Goal: Information Seeking & Learning: Learn about a topic

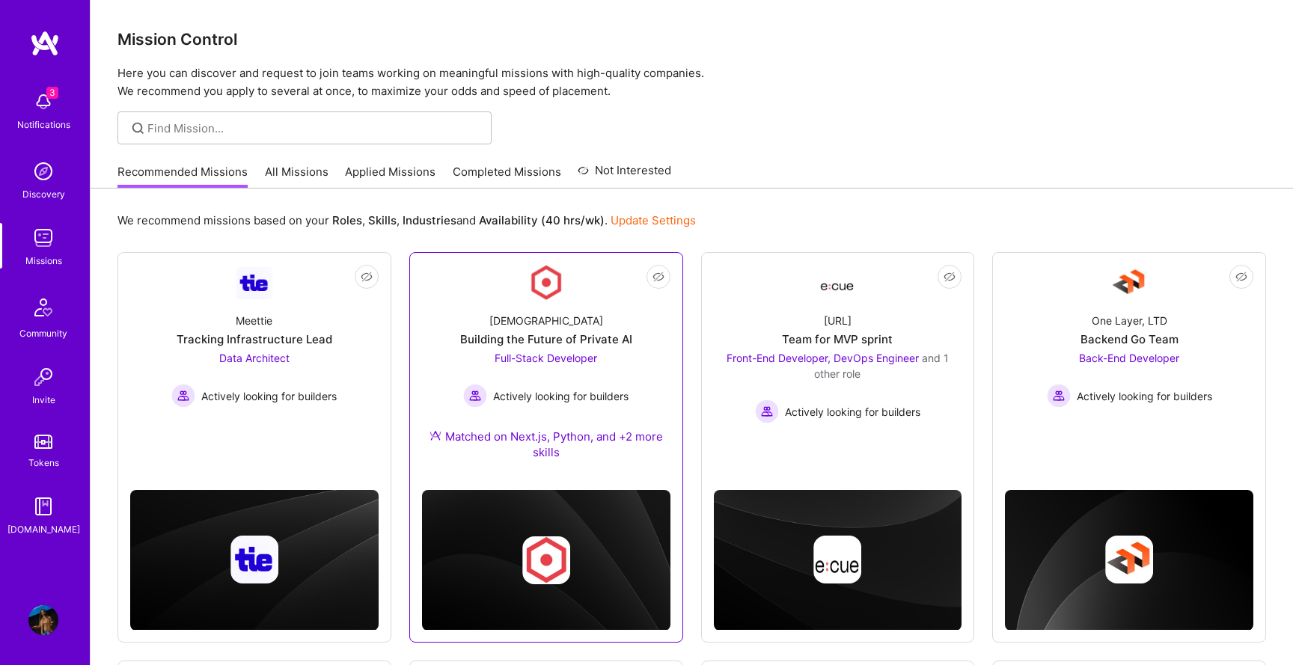
click at [575, 337] on div "Building the Future of Private AI" at bounding box center [546, 339] width 172 height 16
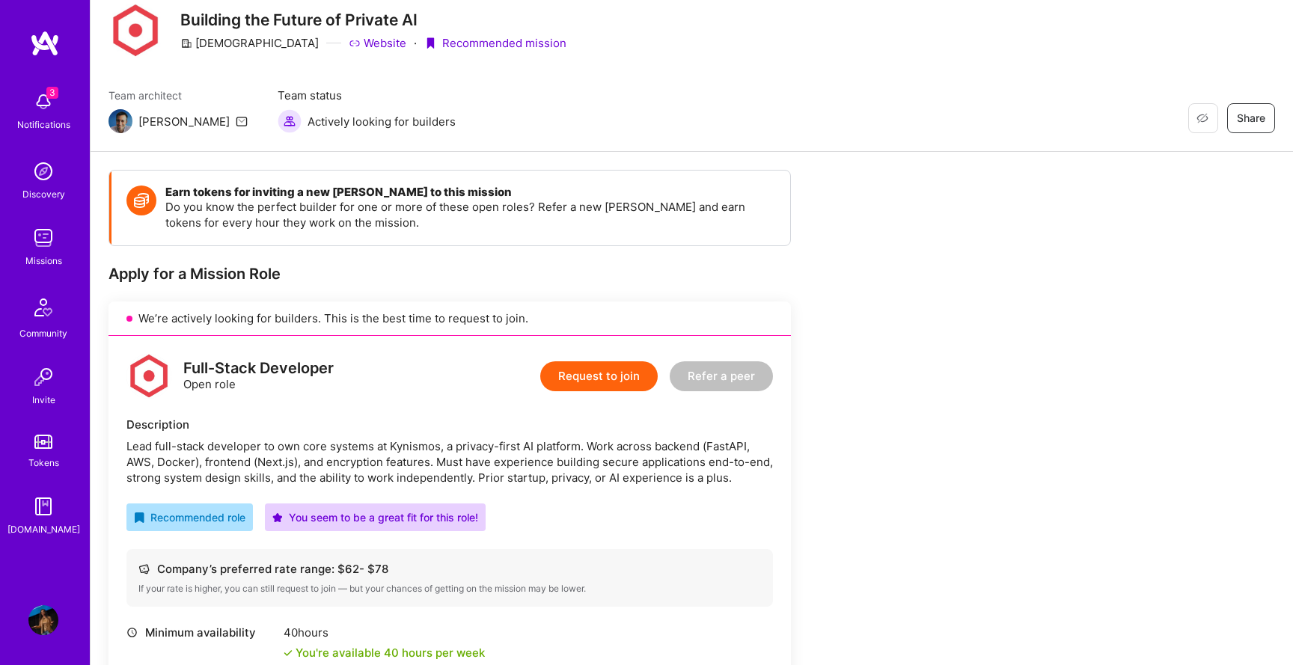
scroll to position [195, 0]
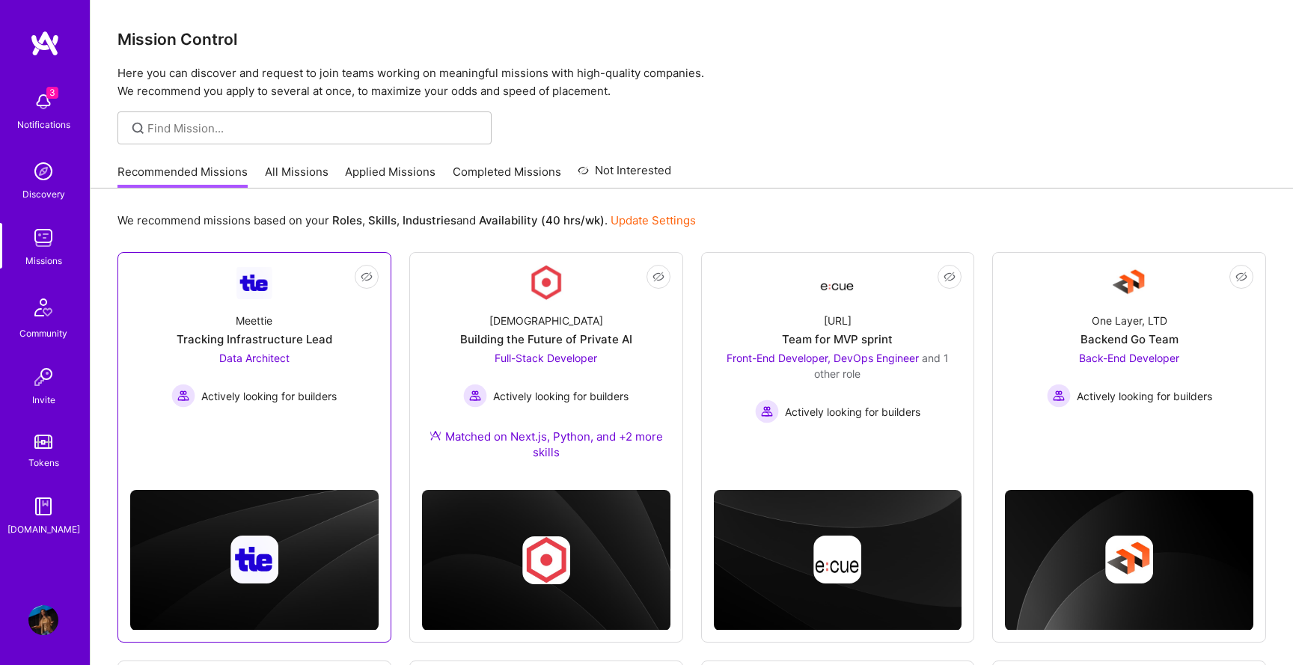
click at [356, 307] on div "Meettie Tracking Infrastructure Lead Data Architect Actively looking for builde…" at bounding box center [254, 354] width 248 height 107
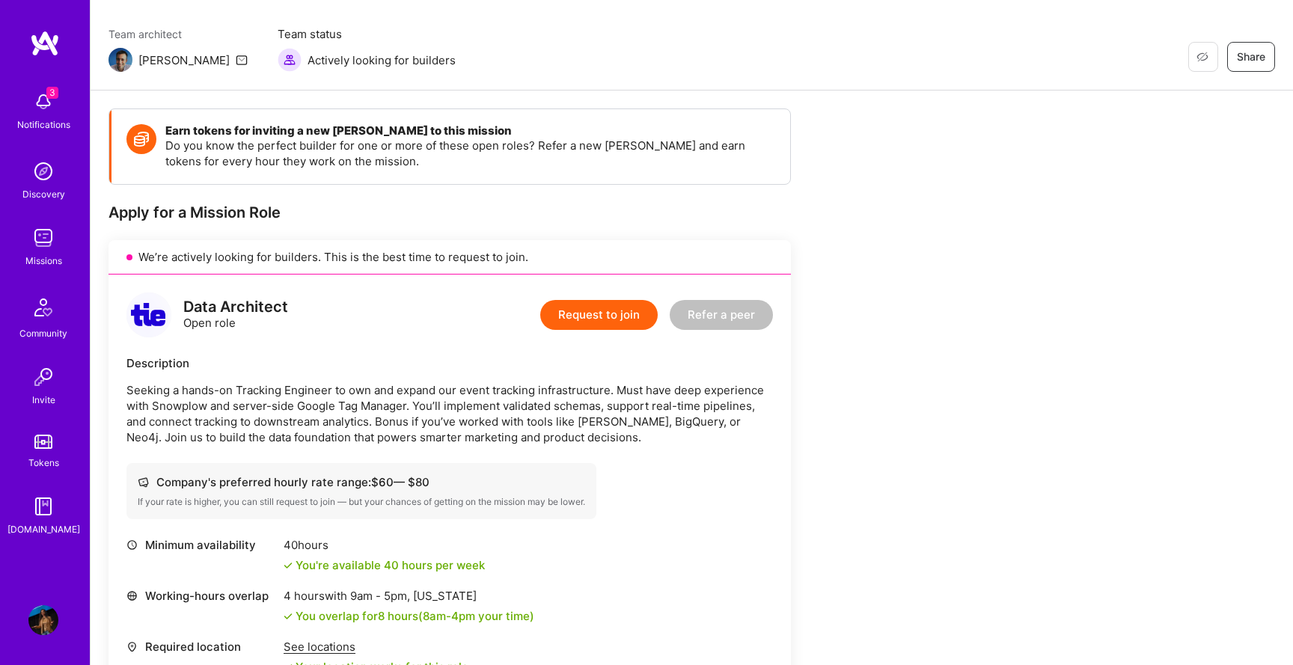
scroll to position [164, 0]
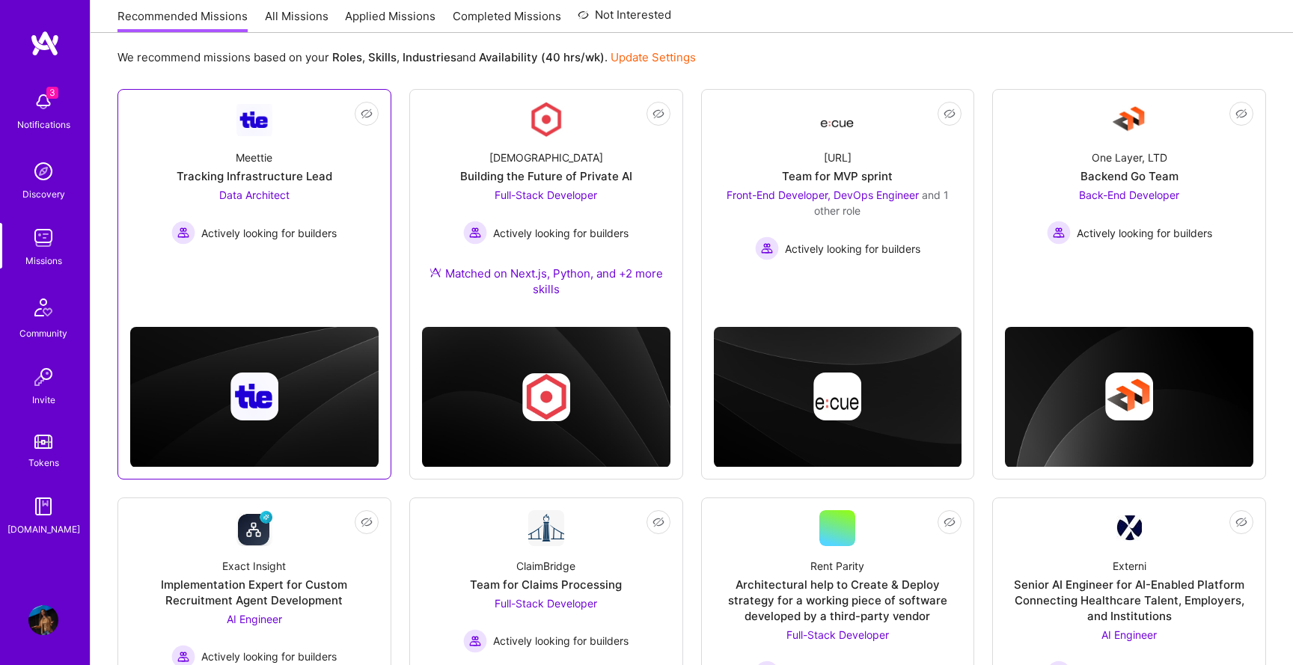
scroll to position [282, 0]
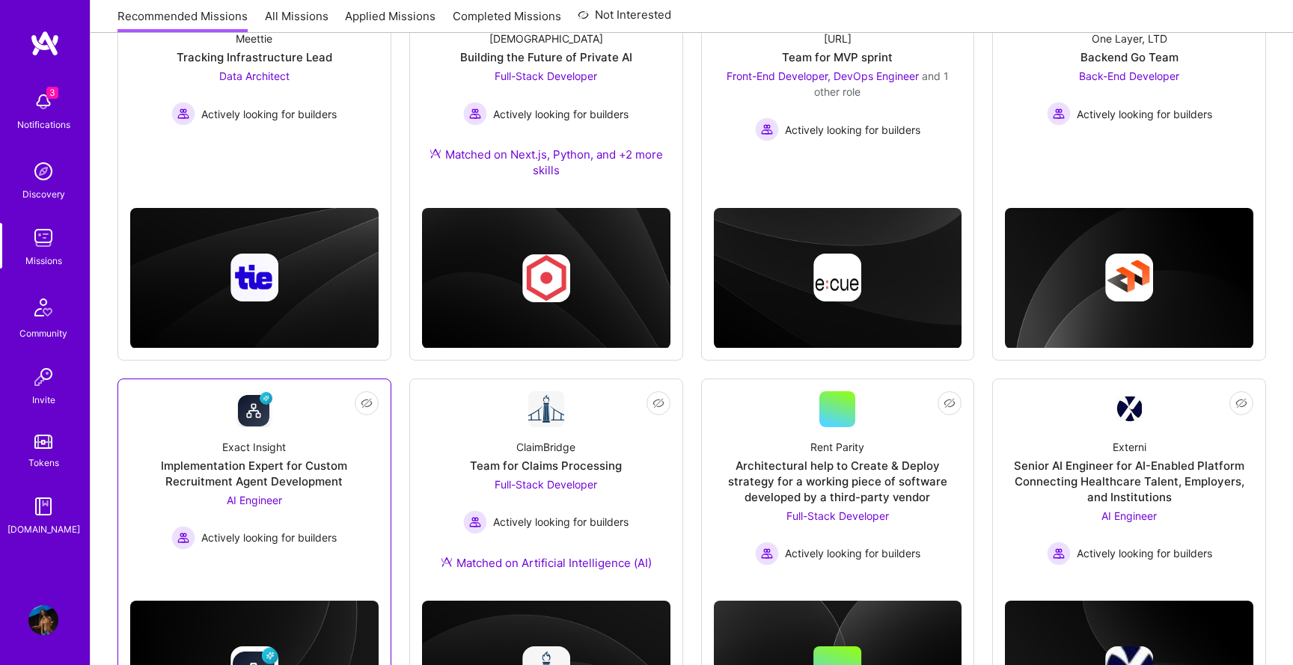
click at [324, 440] on div "Exact Insight Implementation Expert for Custom Recruitment Agent Development AI…" at bounding box center [254, 488] width 248 height 123
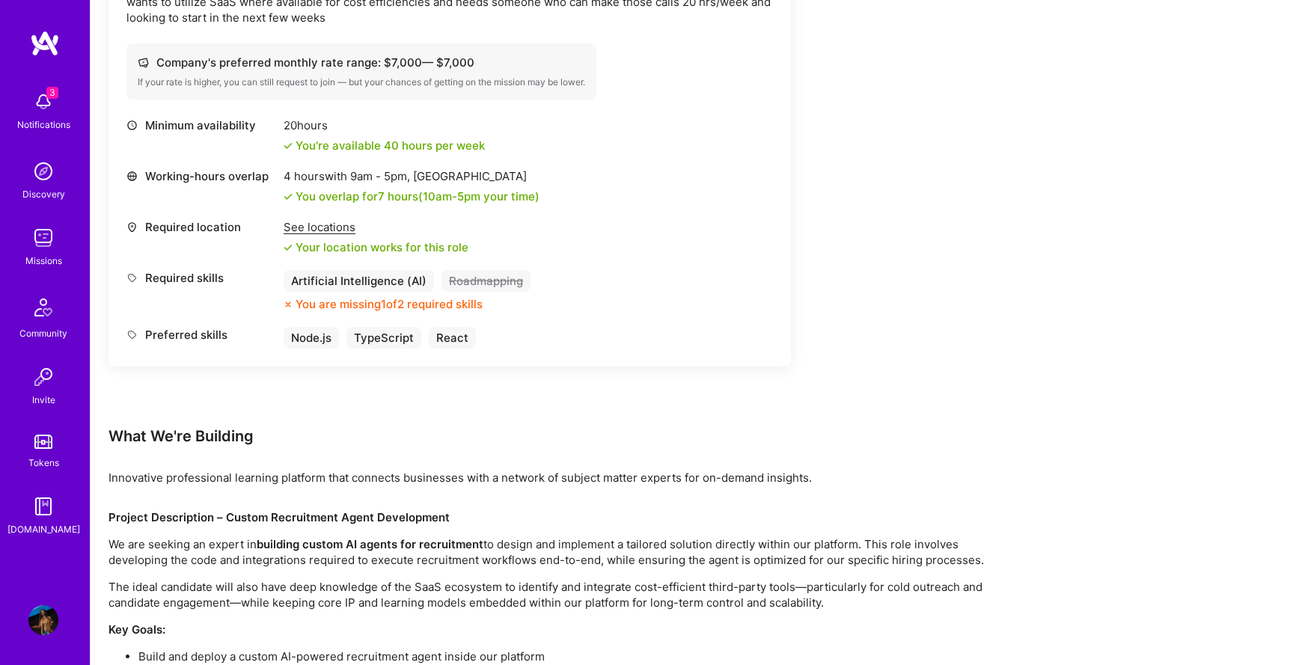
scroll to position [337, 0]
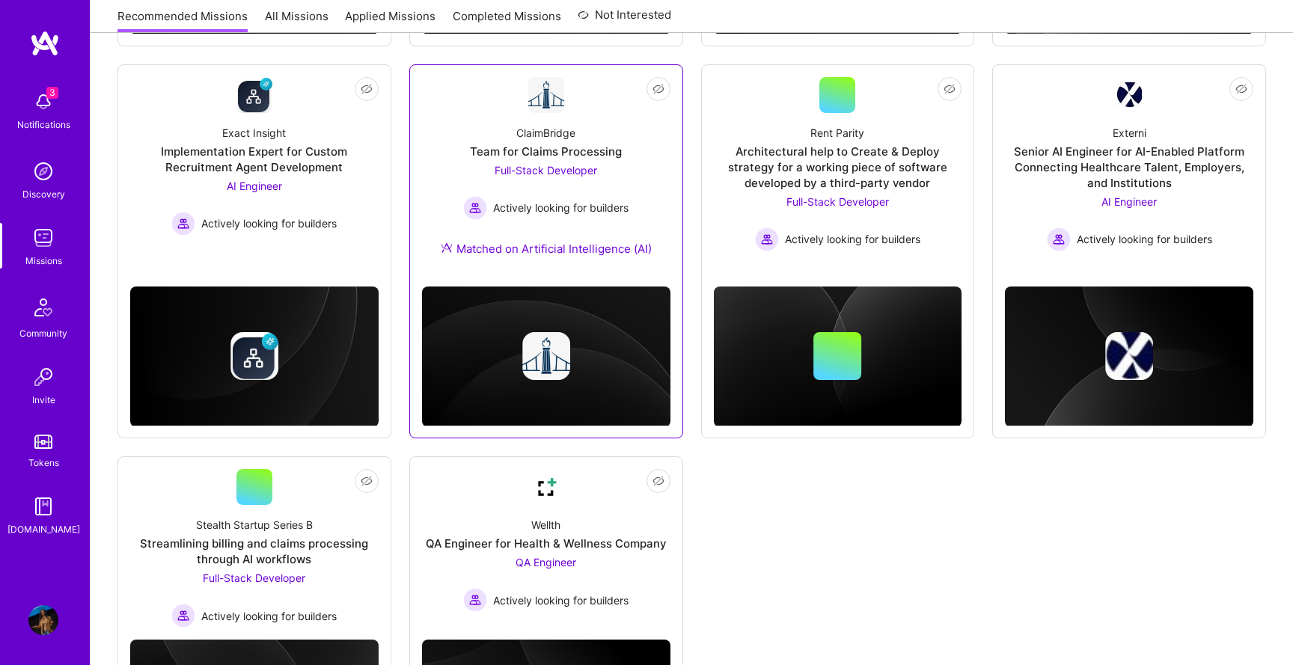
scroll to position [661, 0]
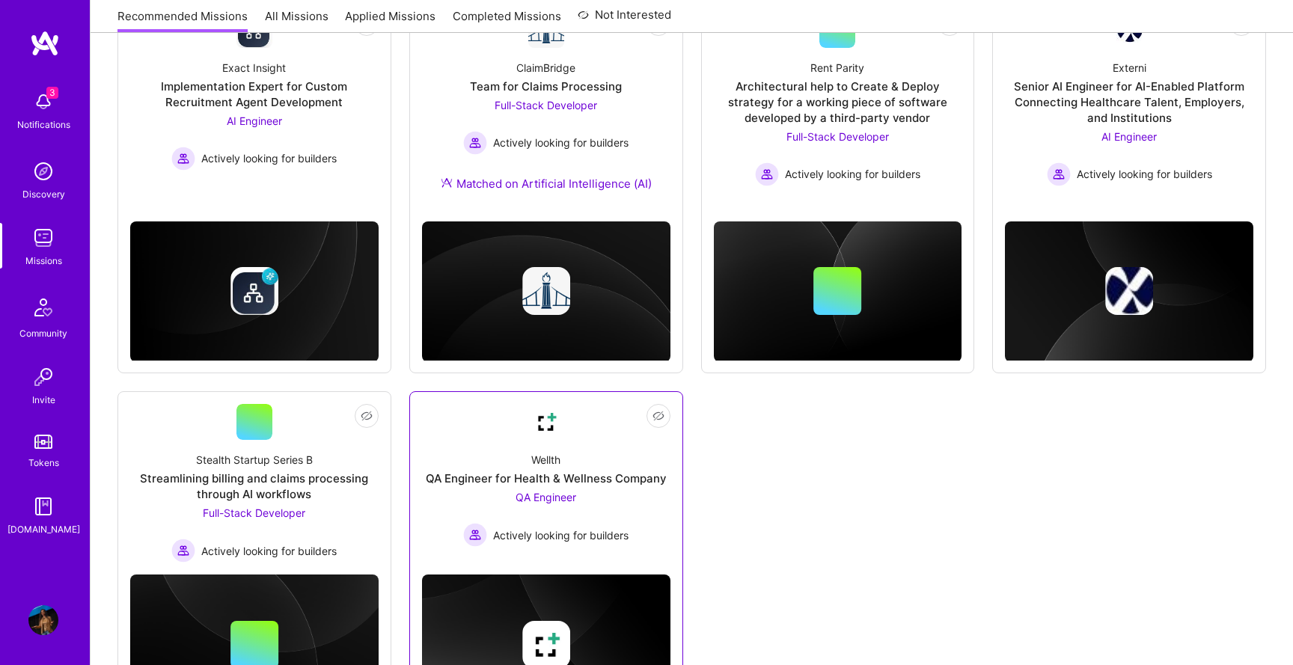
click at [667, 426] on link "Not Interested Wellth QA Engineer for Health & Wellness Company QA Engineer Act…" at bounding box center [546, 478] width 248 height 149
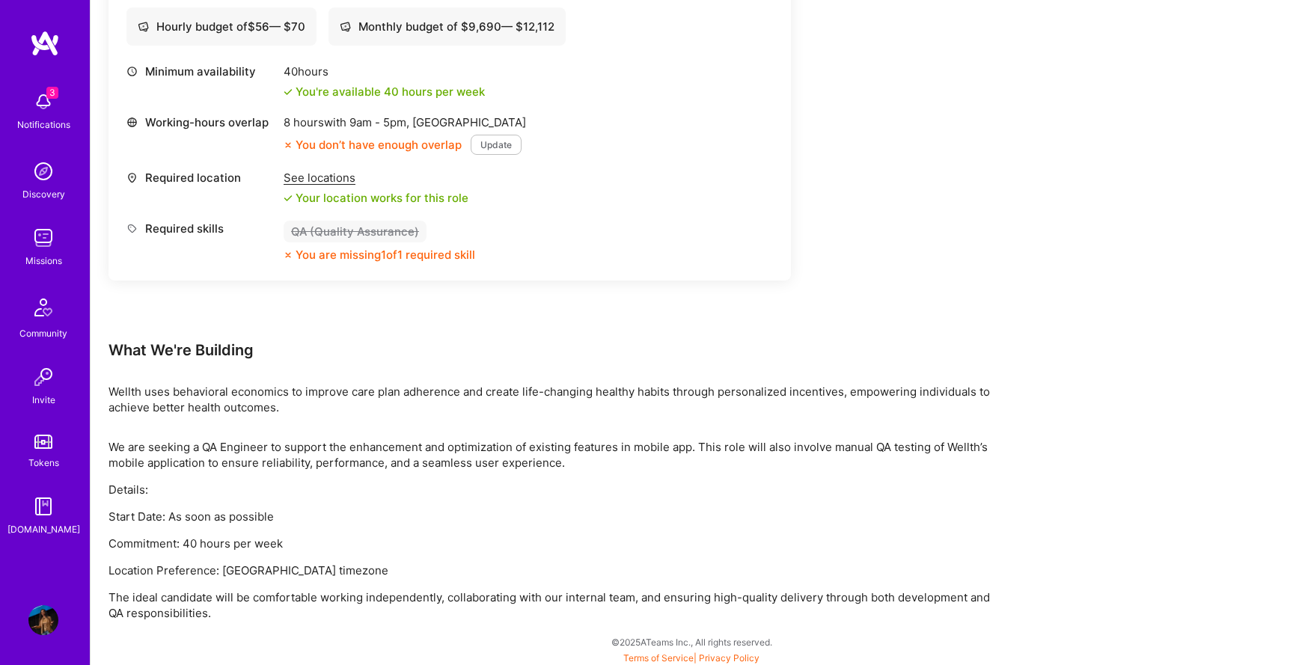
scroll to position [537, 0]
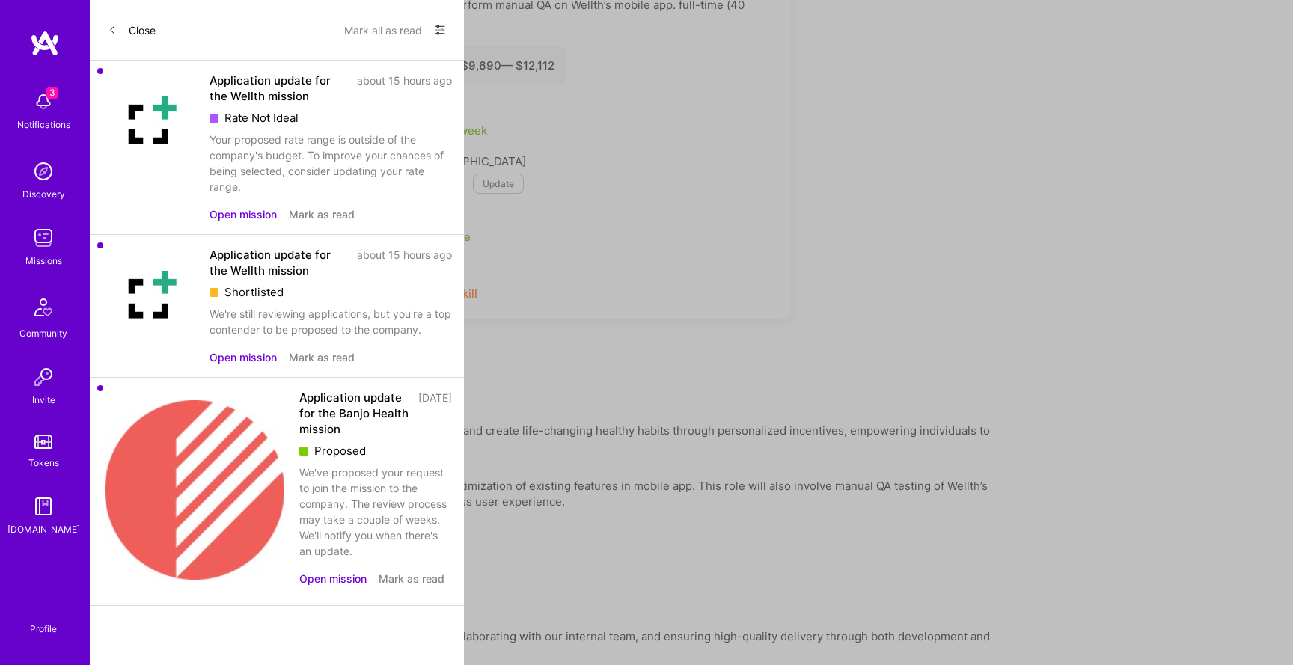
scroll to position [661, 0]
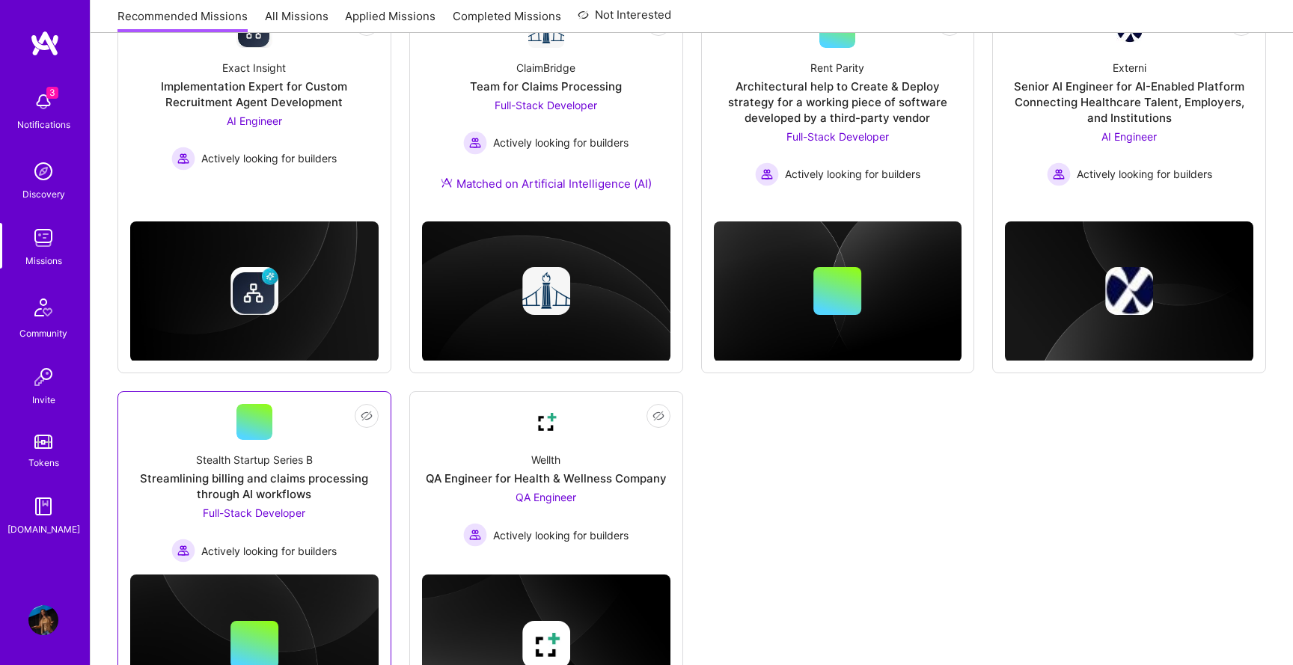
click at [341, 425] on link "Not Interested Stealth Startup Series B Streamlining billing and claims process…" at bounding box center [254, 483] width 248 height 159
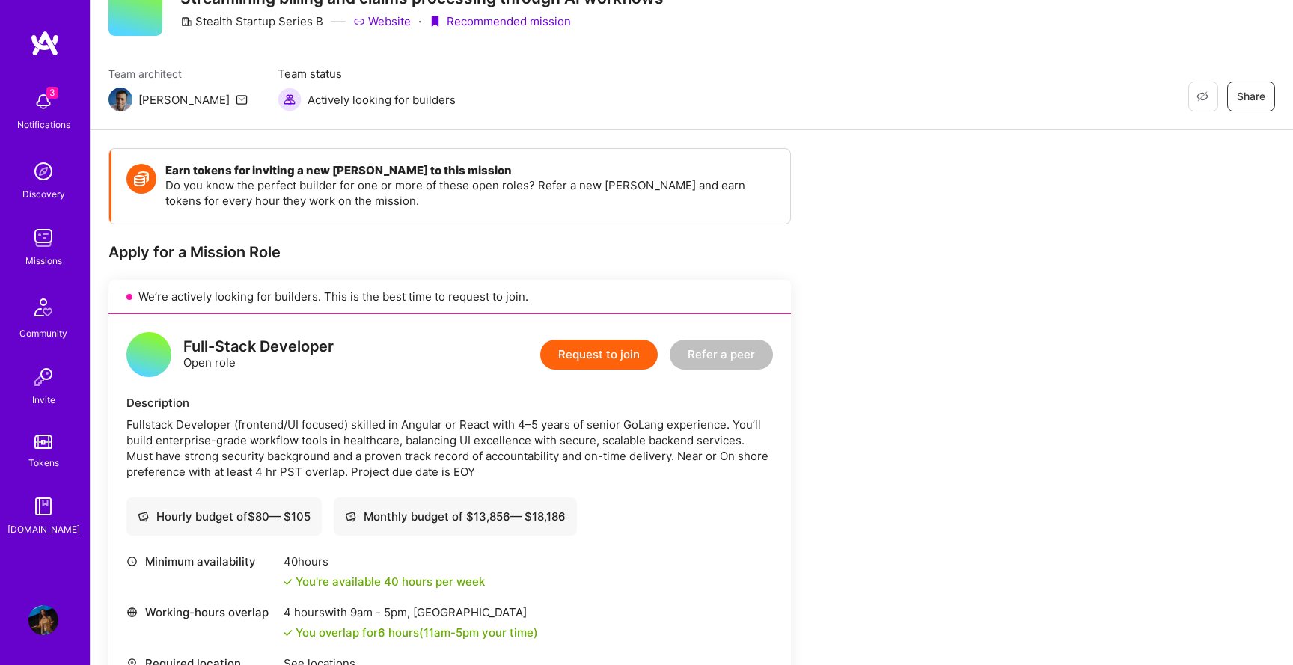
scroll to position [85, 0]
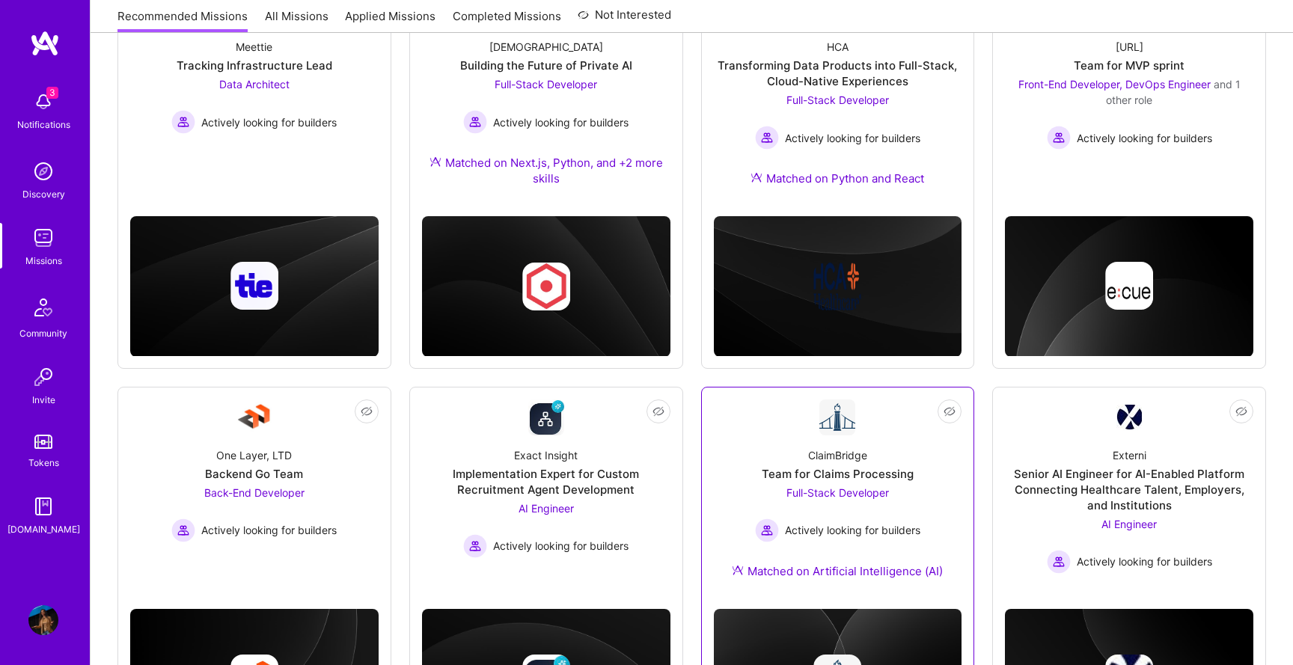
scroll to position [254, 0]
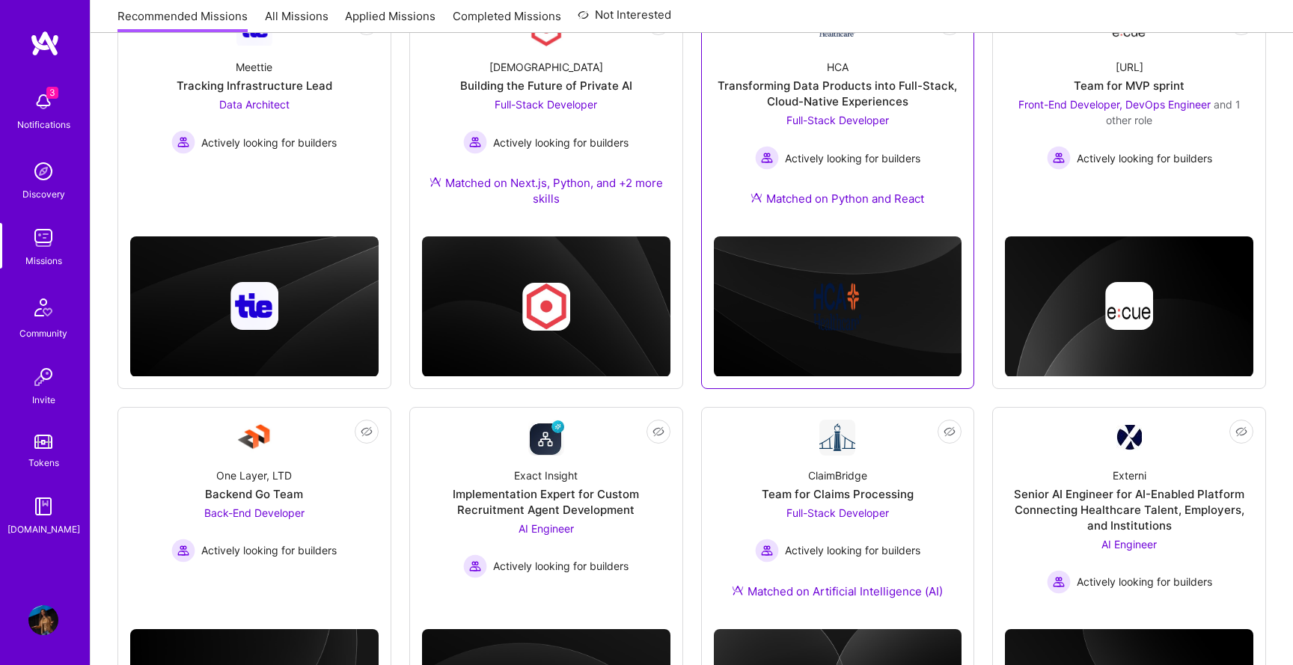
click at [733, 118] on div "HCA Transforming Data Products into Full-Stack, Cloud-Native Experiences Full-S…" at bounding box center [838, 135] width 248 height 177
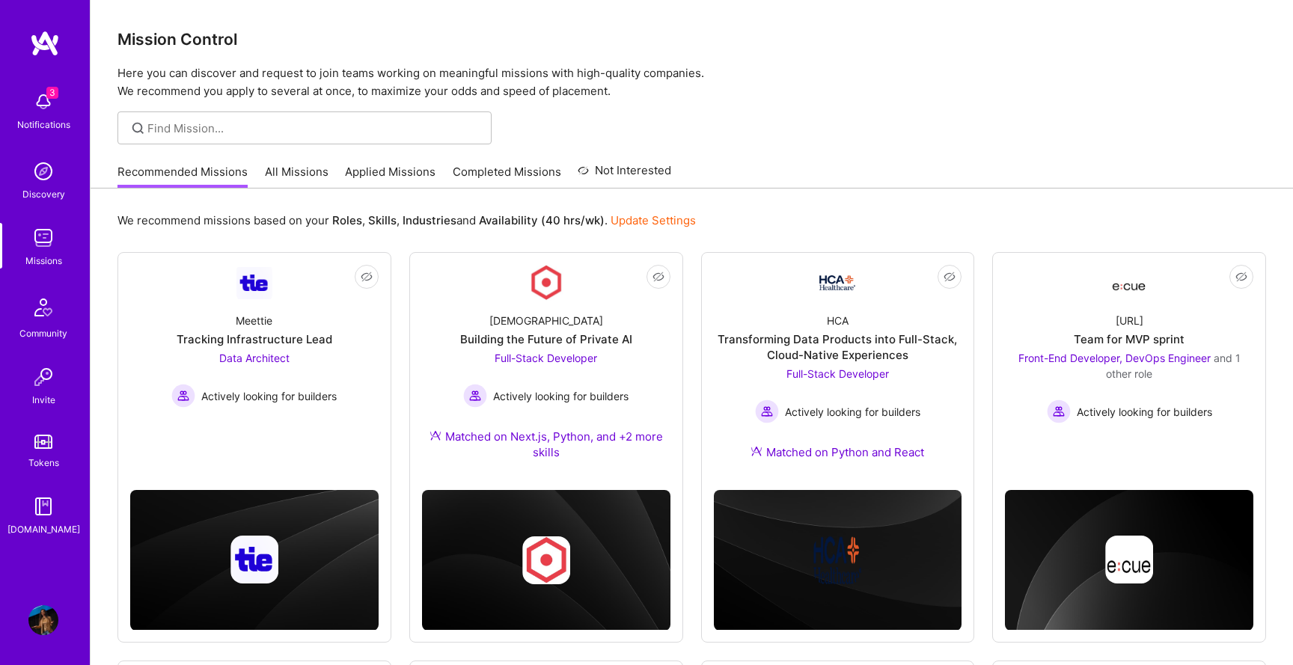
scroll to position [254, 0]
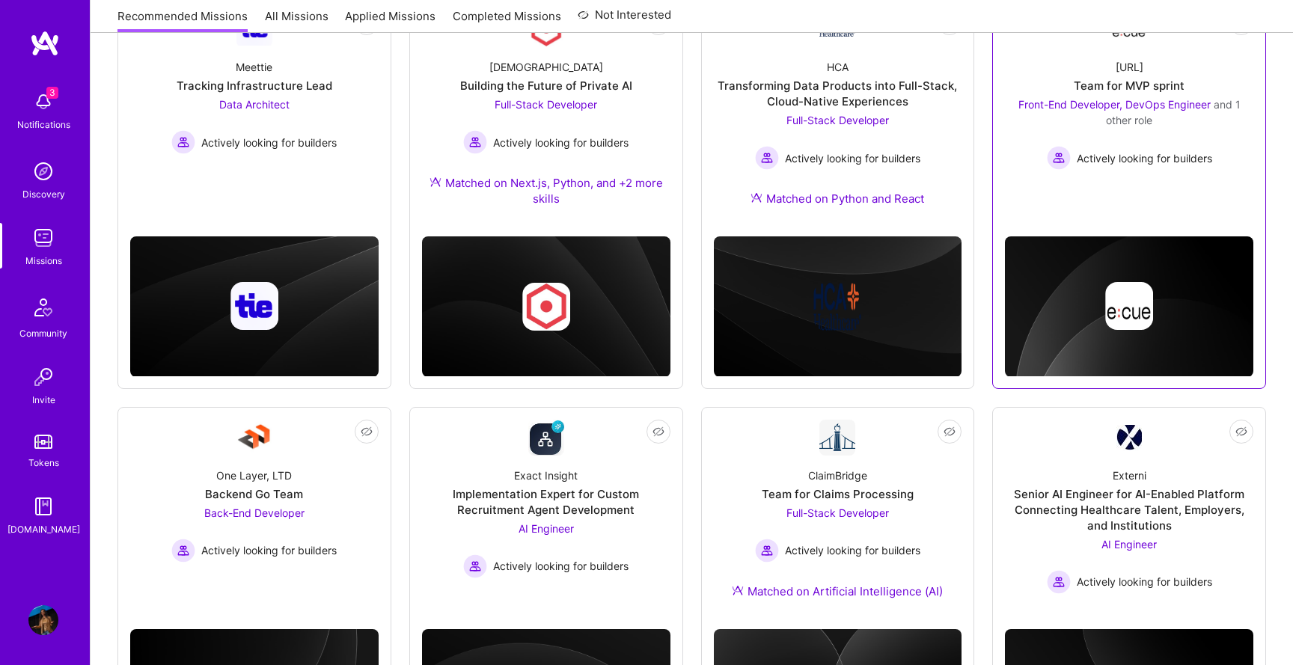
click at [1065, 202] on div at bounding box center [1129, 288] width 248 height 177
click at [1030, 108] on span "Front-End Developer, DevOps Engineer" at bounding box center [1114, 104] width 192 height 13
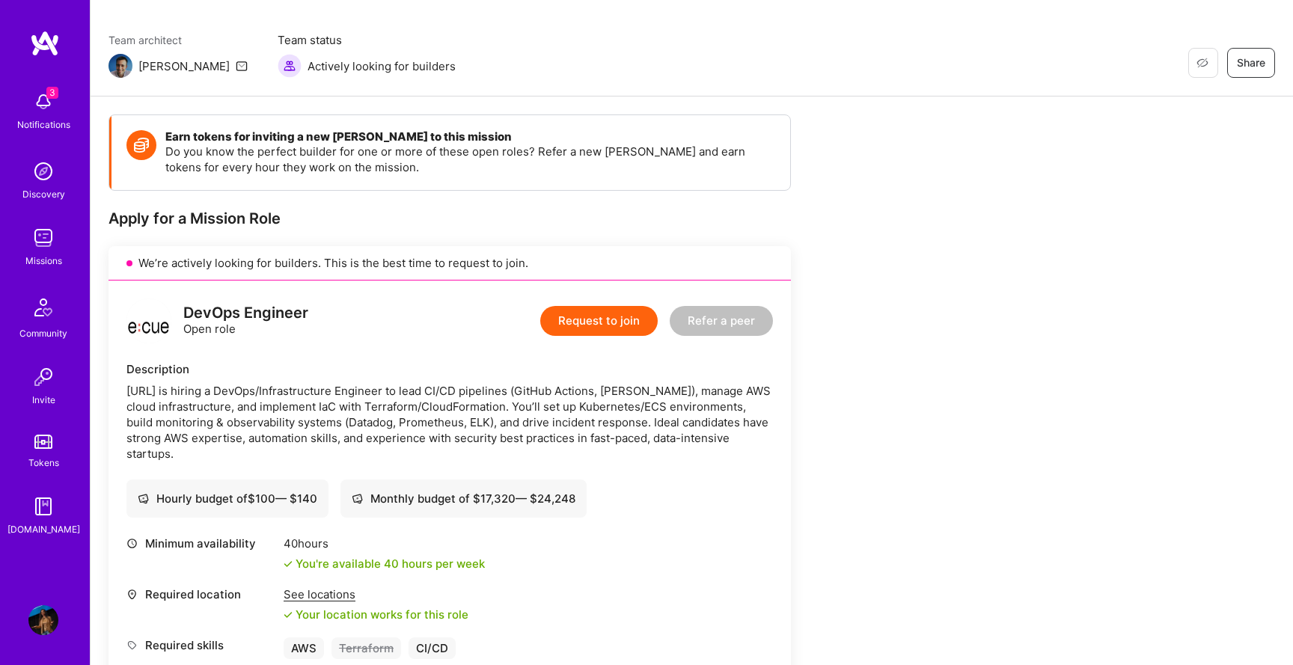
scroll to position [103, 0]
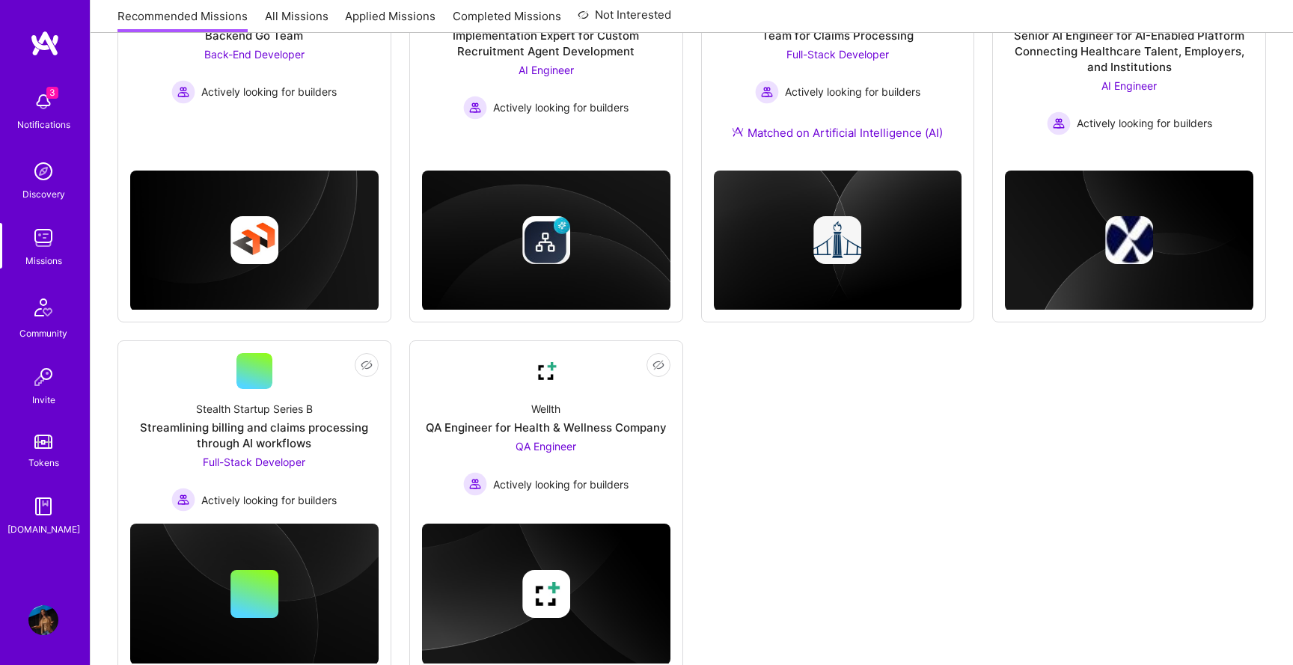
scroll to position [759, 0]
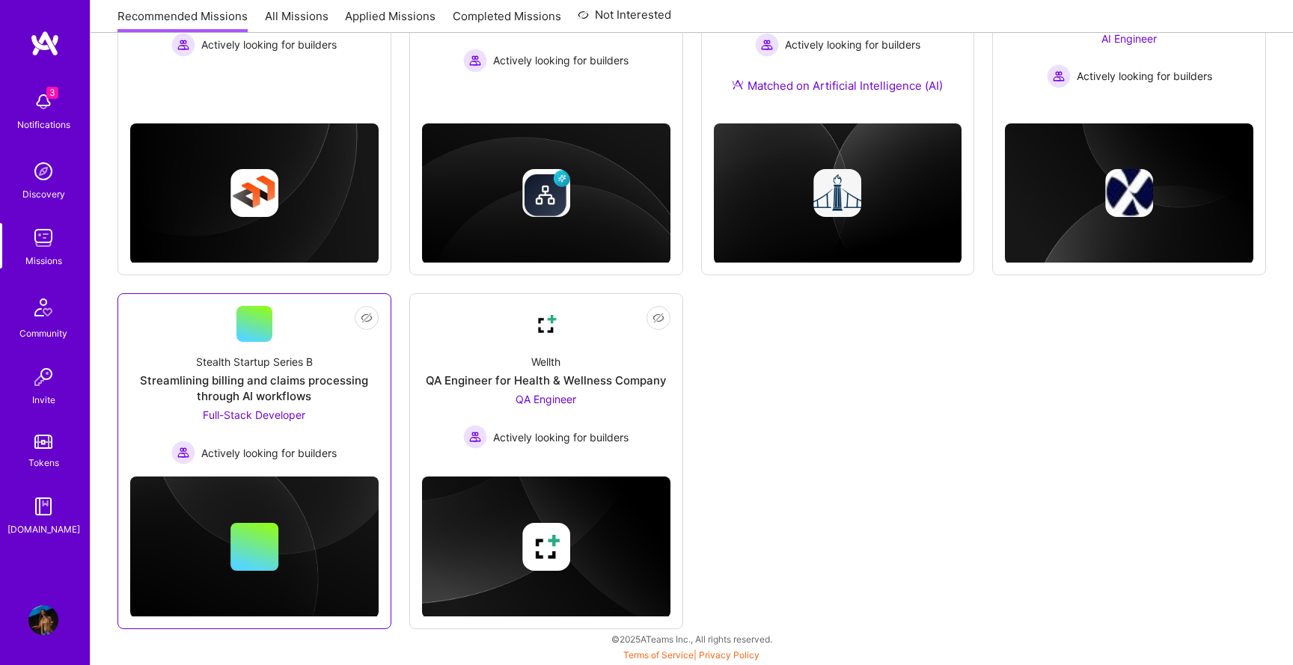
click at [324, 386] on div "Streamlining billing and claims processing through AI workflows" at bounding box center [254, 388] width 248 height 31
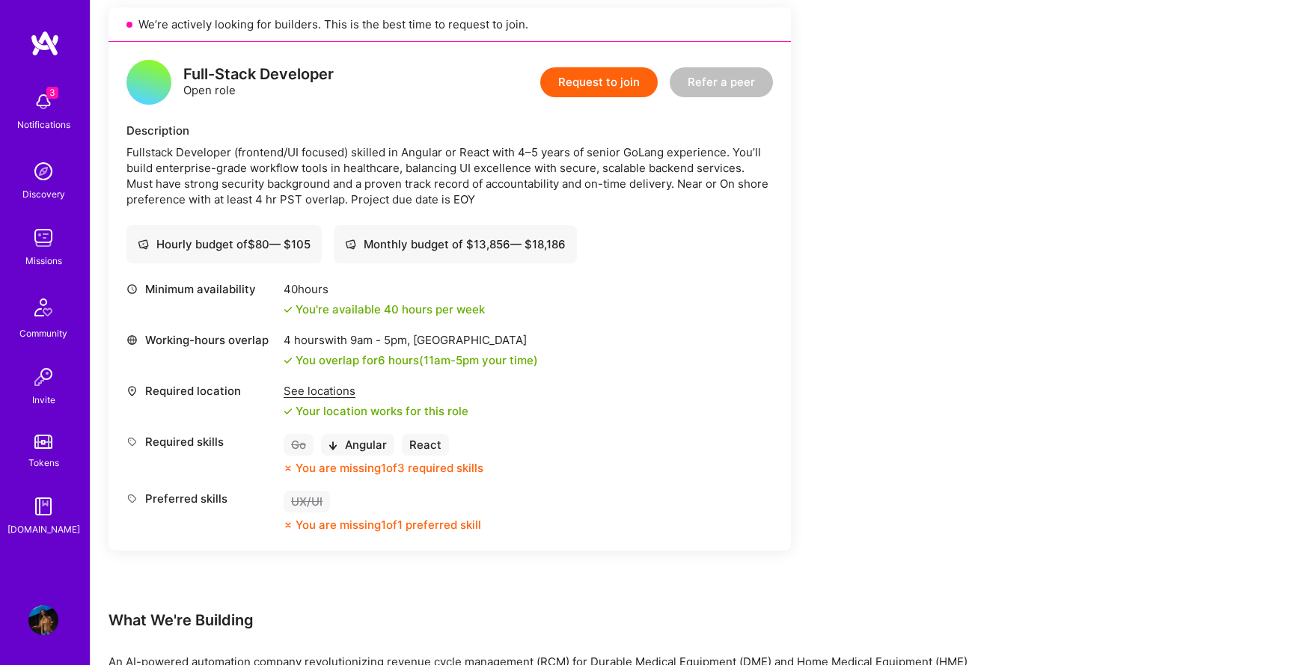
scroll to position [391, 0]
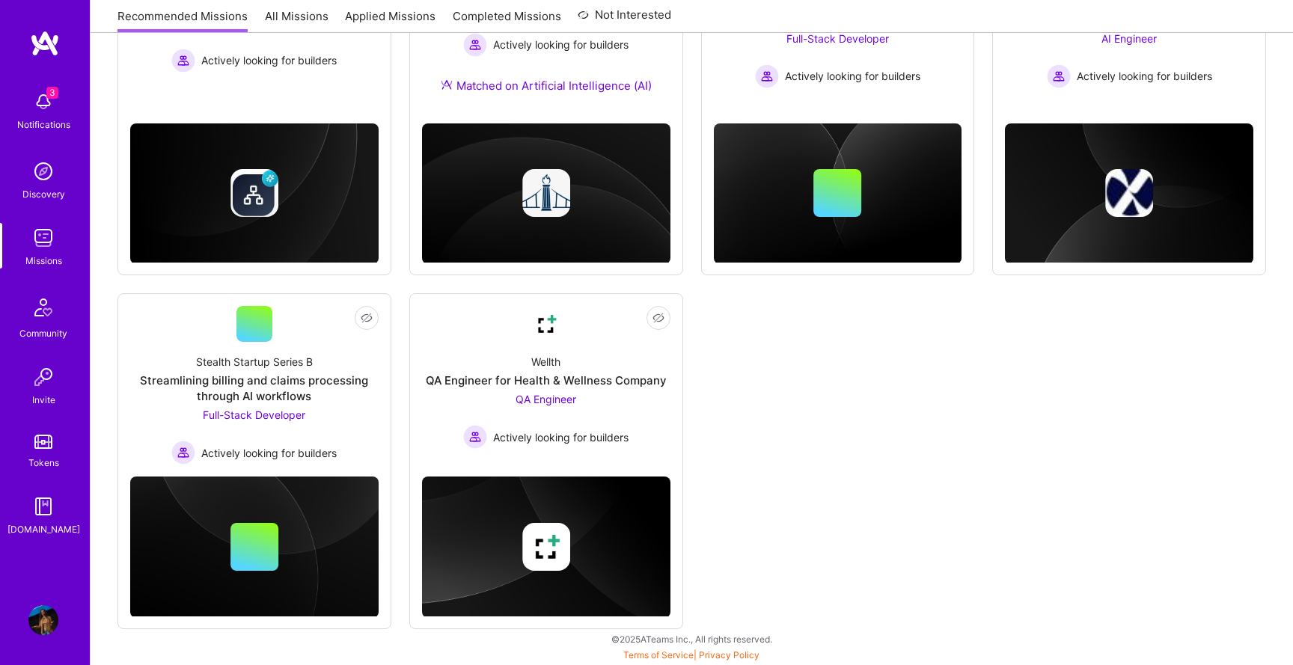
scroll to position [351, 0]
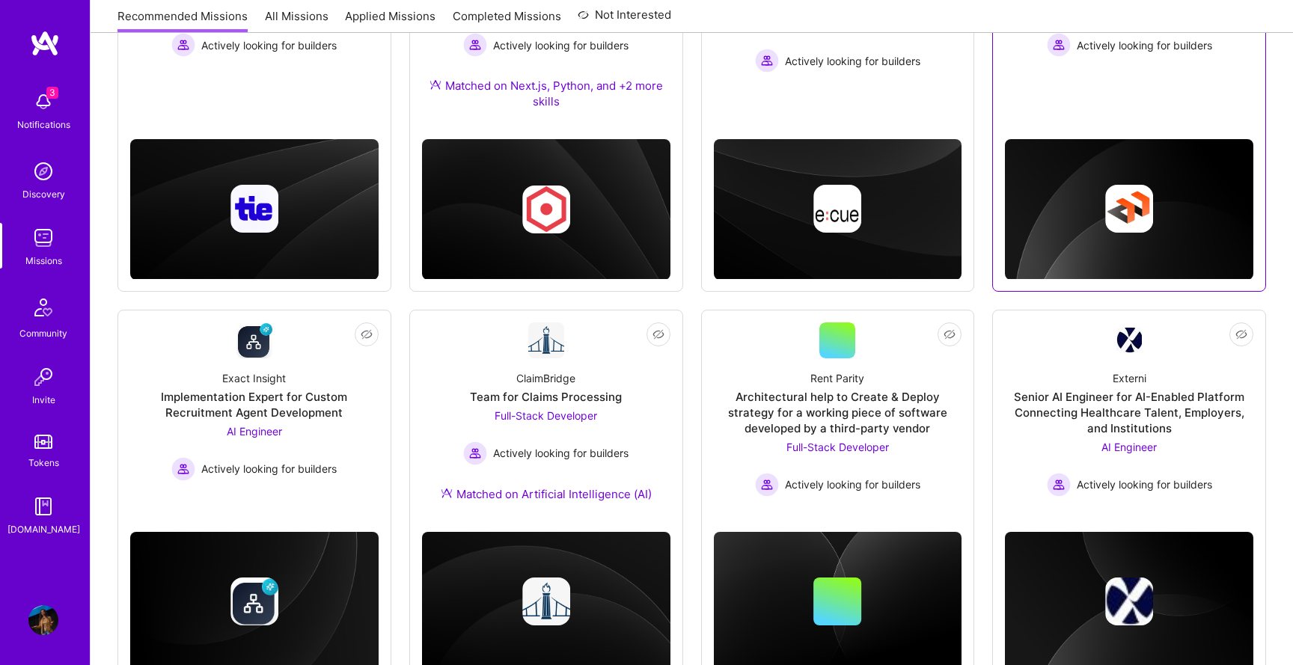
click at [1070, 94] on div "Not Interested One Layer, LTD Backend Go Team Back-End Developer Actively looki…" at bounding box center [1129, 96] width 274 height 391
click at [1080, 65] on link "Not Interested One Layer, LTD Backend Go Team Back-End Developer Actively looki…" at bounding box center [1129, 2] width 248 height 177
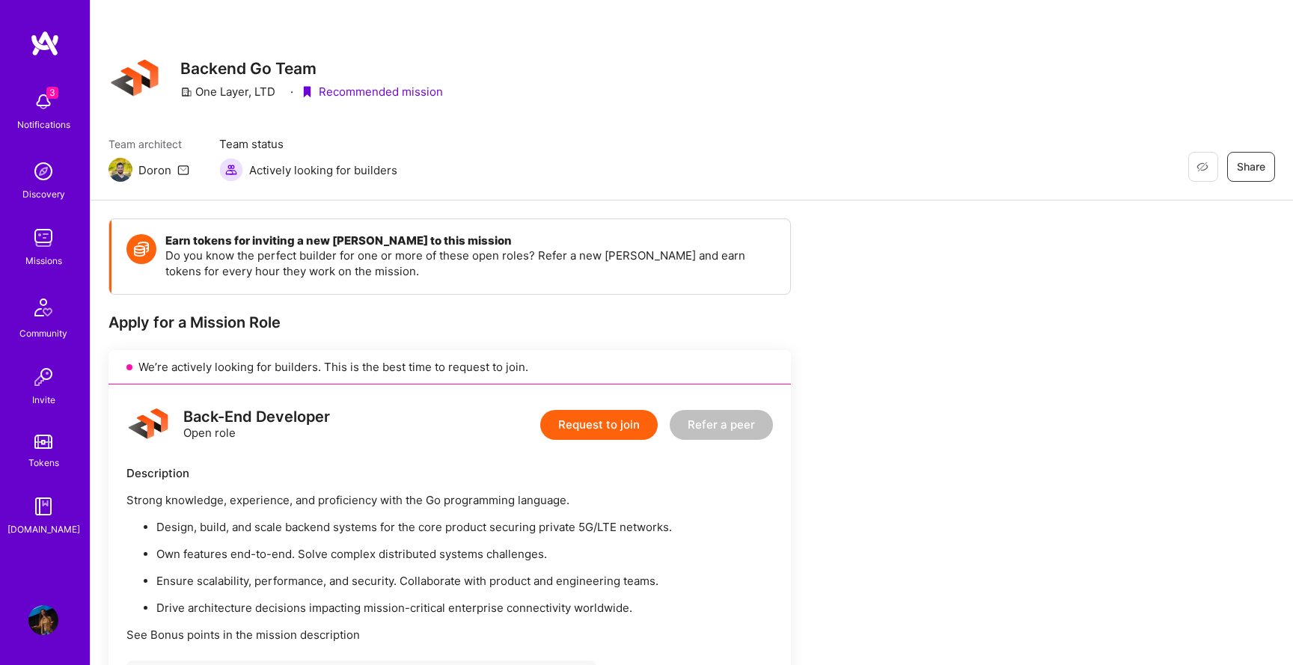
click at [46, 242] on img at bounding box center [43, 238] width 30 height 30
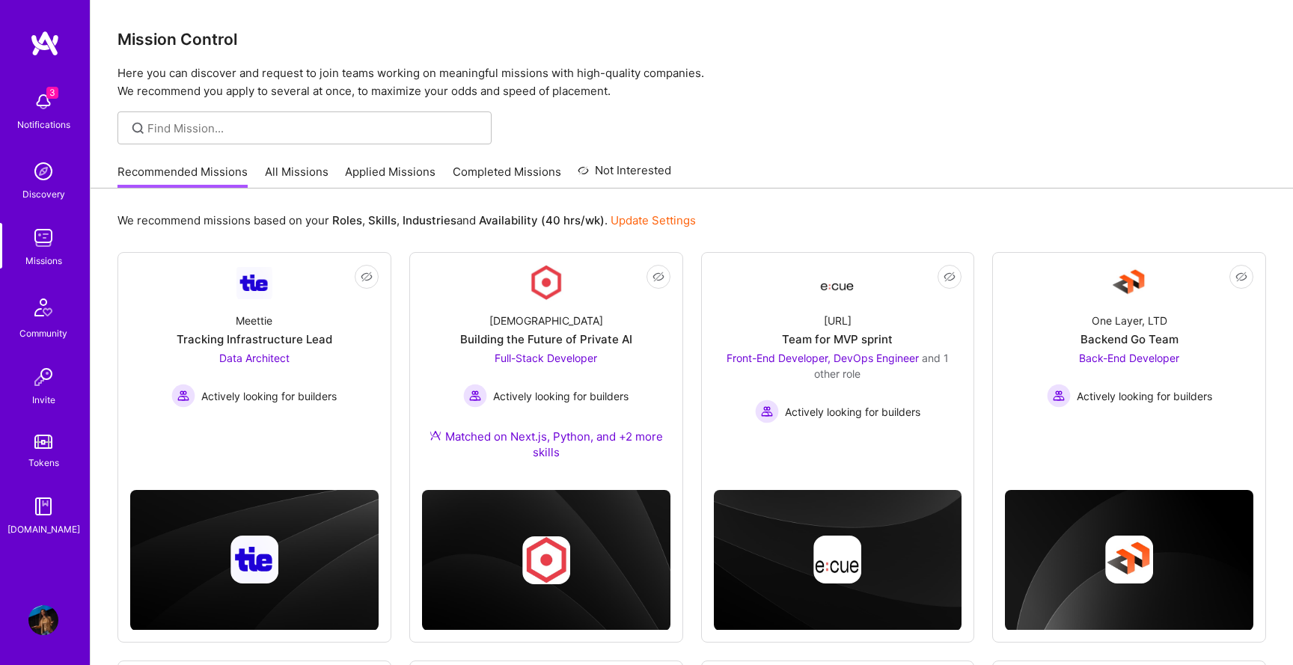
click at [381, 173] on link "Applied Missions" at bounding box center [390, 176] width 91 height 25
